Goal: Information Seeking & Learning: Learn about a topic

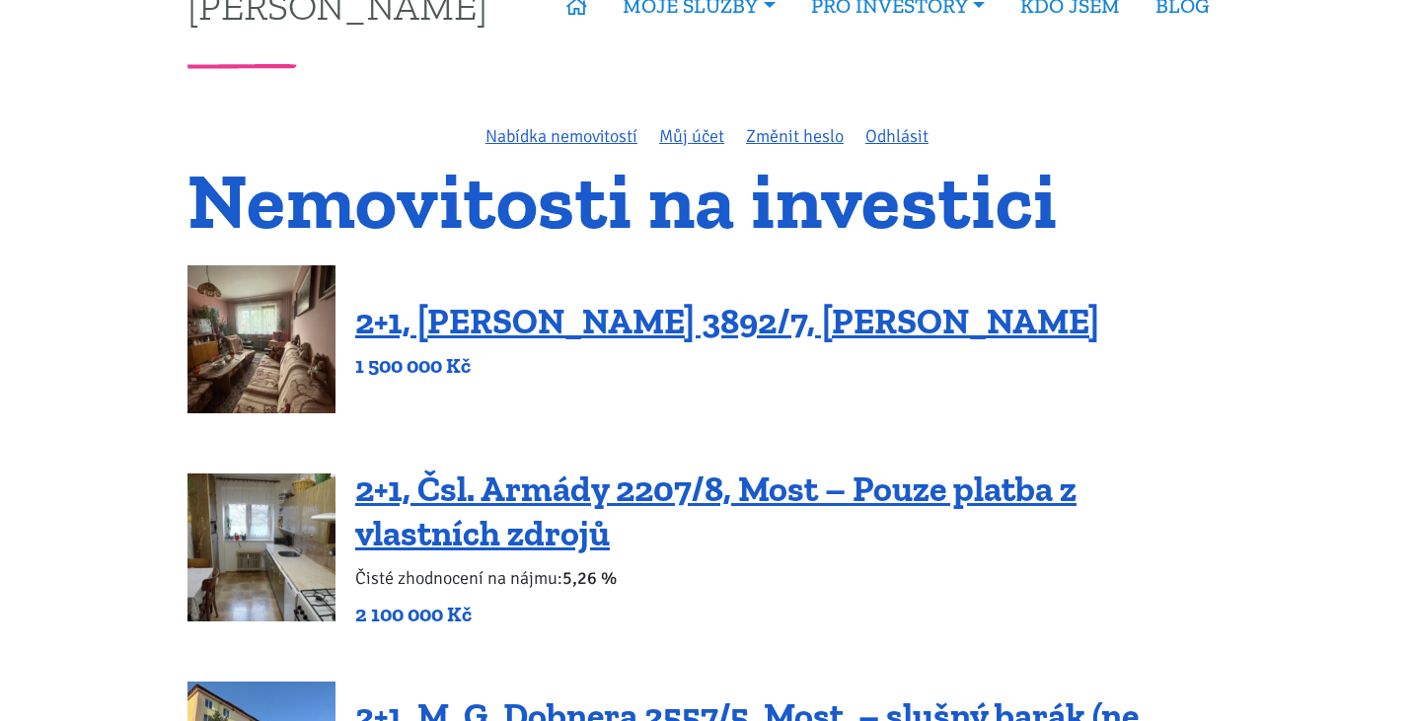
scroll to position [66, 0]
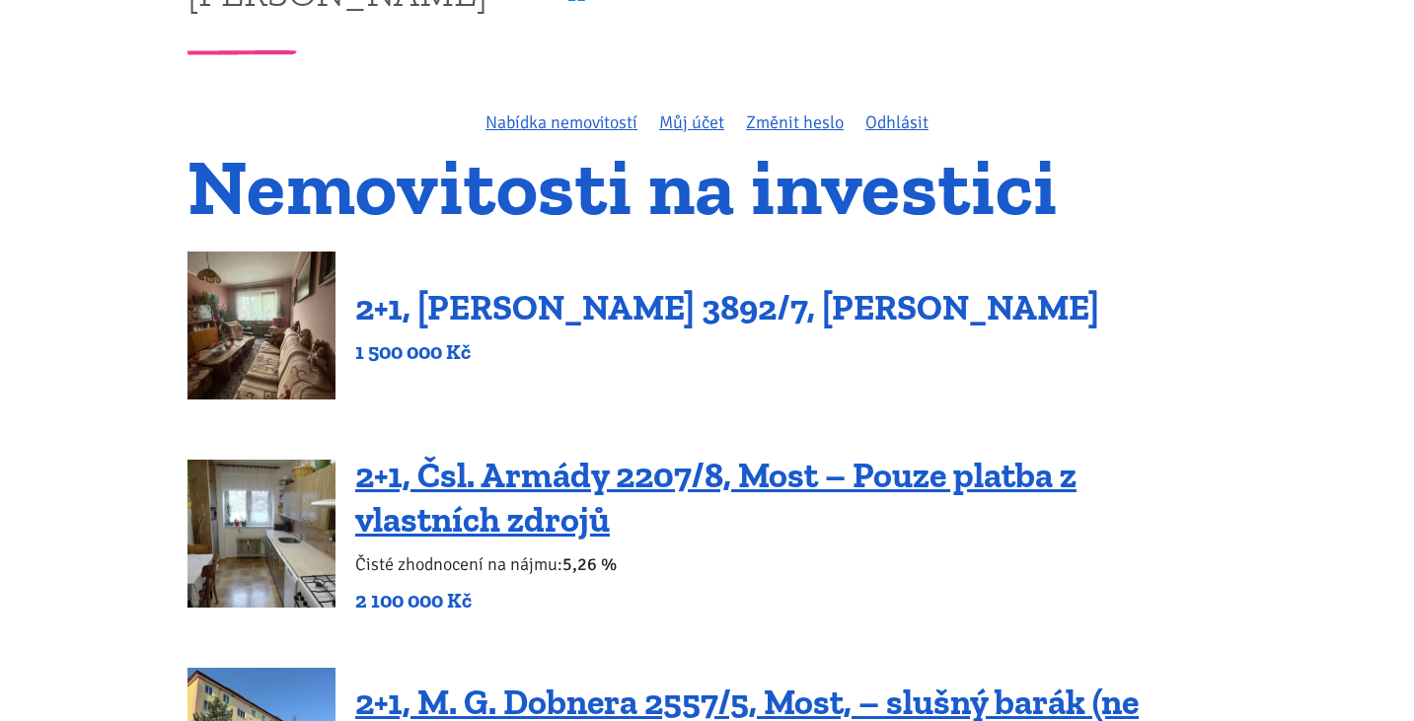
click at [615, 308] on link "2+1, Beethovenova 3892/7, Chomutov" at bounding box center [727, 307] width 744 height 42
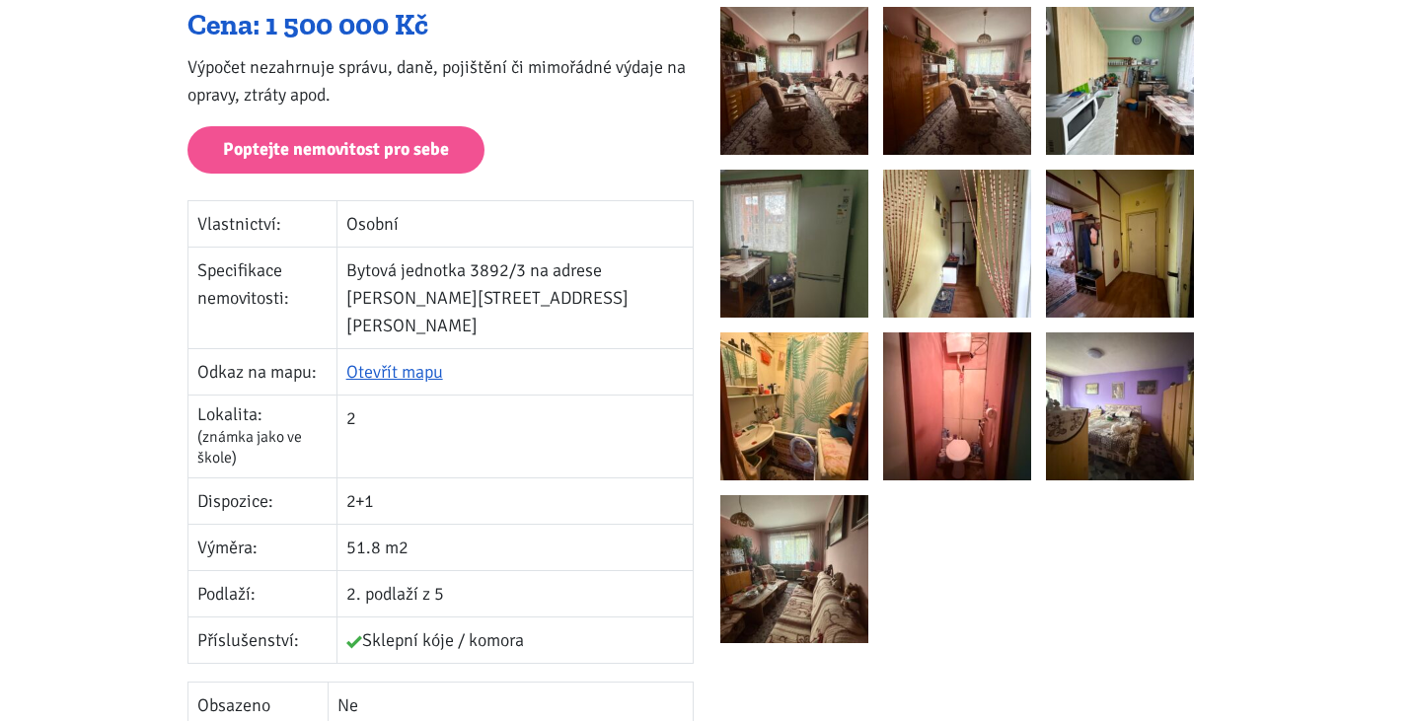
scroll to position [395, 0]
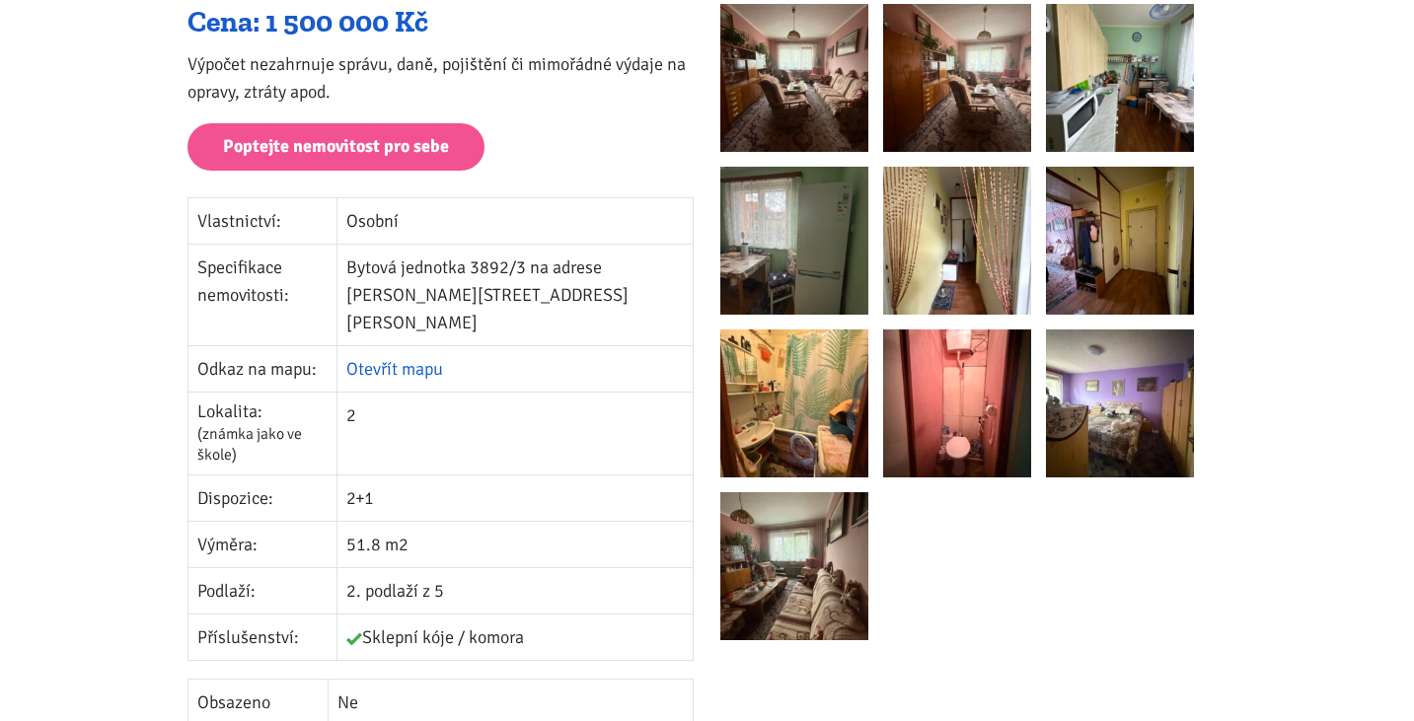
click at [403, 358] on link "Otevřít mapu" at bounding box center [394, 369] width 97 height 22
